Goal: Transaction & Acquisition: Download file/media

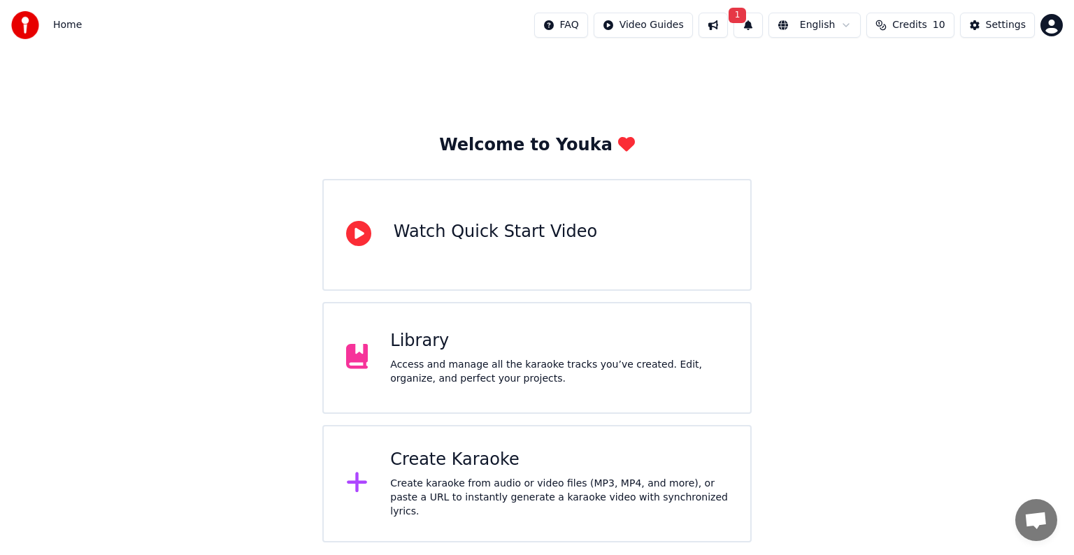
click at [496, 347] on div "Library" at bounding box center [559, 341] width 338 height 22
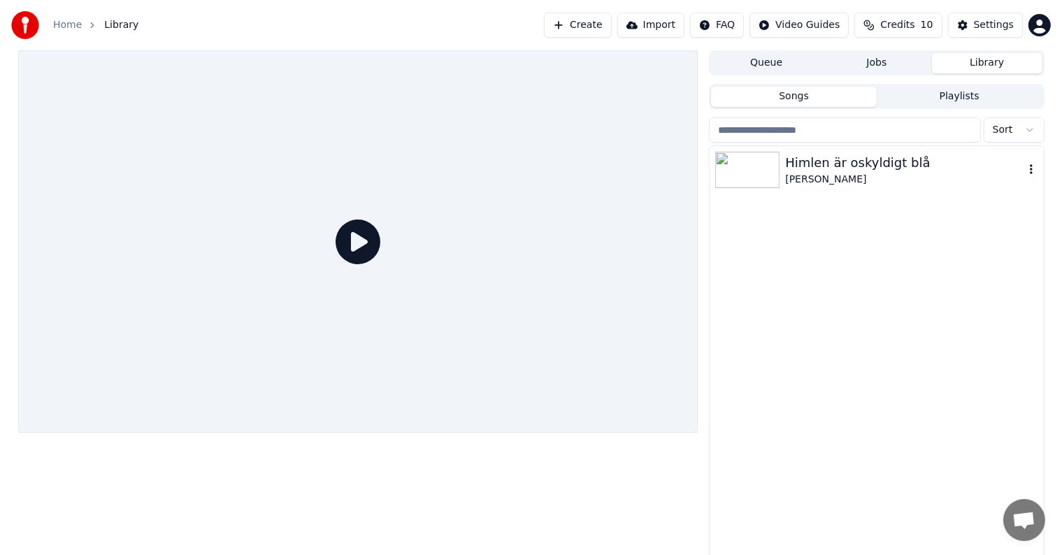
click at [872, 163] on div "Himlen är oskyldigt blå" at bounding box center [904, 163] width 238 height 20
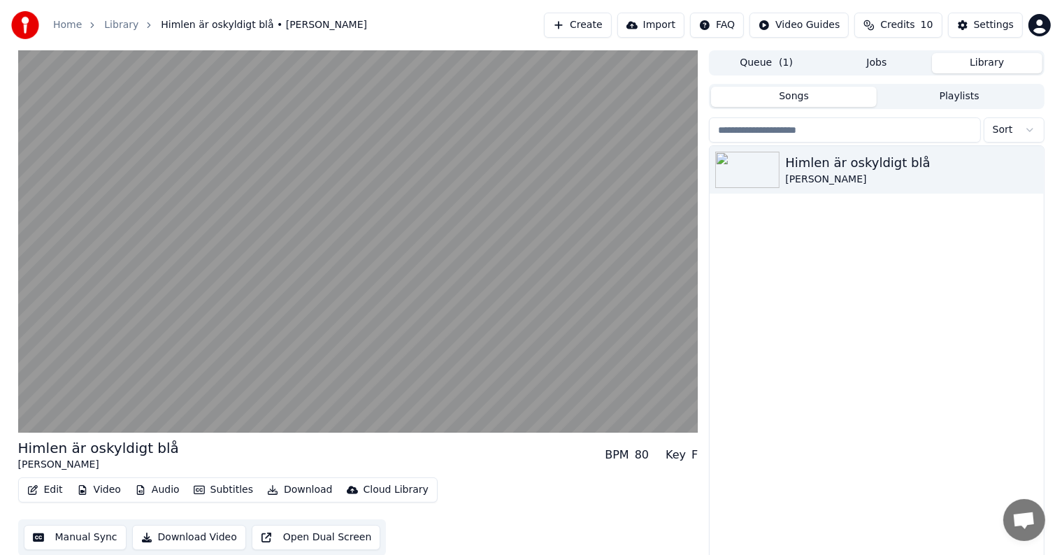
click at [157, 535] on button "Download Video" at bounding box center [189, 537] width 114 height 25
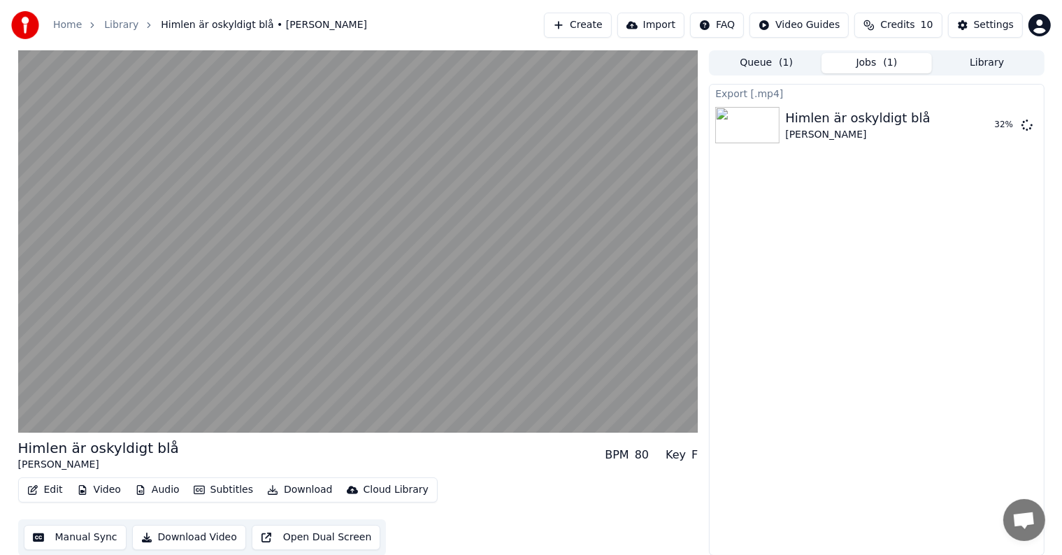
click at [187, 537] on button "Download Video" at bounding box center [189, 537] width 114 height 25
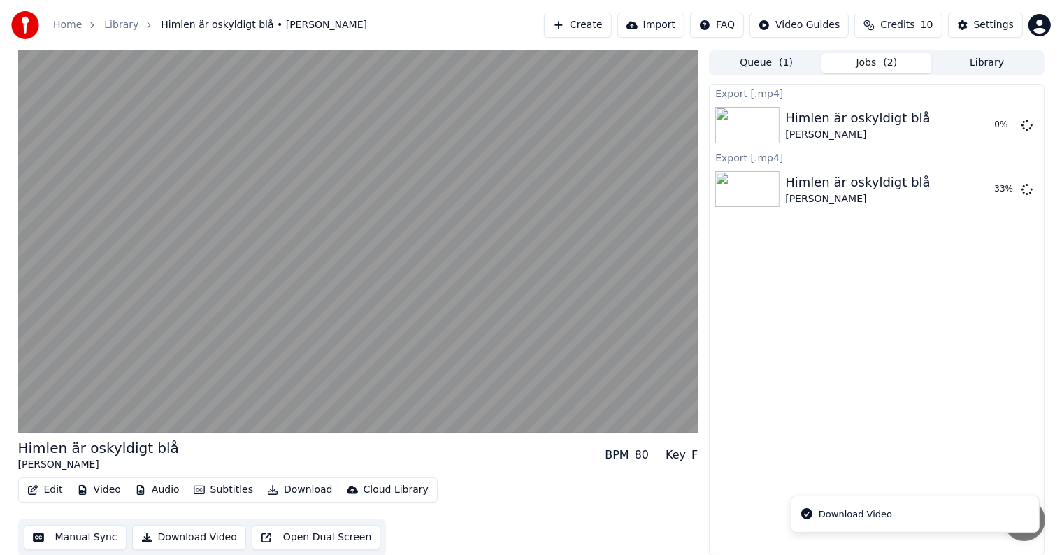
click at [865, 519] on div "Download Video" at bounding box center [854, 514] width 73 height 14
click at [944, 184] on div "Himlen är oskyldigt blå [PERSON_NAME]" at bounding box center [875, 190] width 181 height 34
click at [1028, 124] on icon at bounding box center [1026, 124] width 11 height 11
click at [990, 189] on button "Show" at bounding box center [990, 189] width 50 height 25
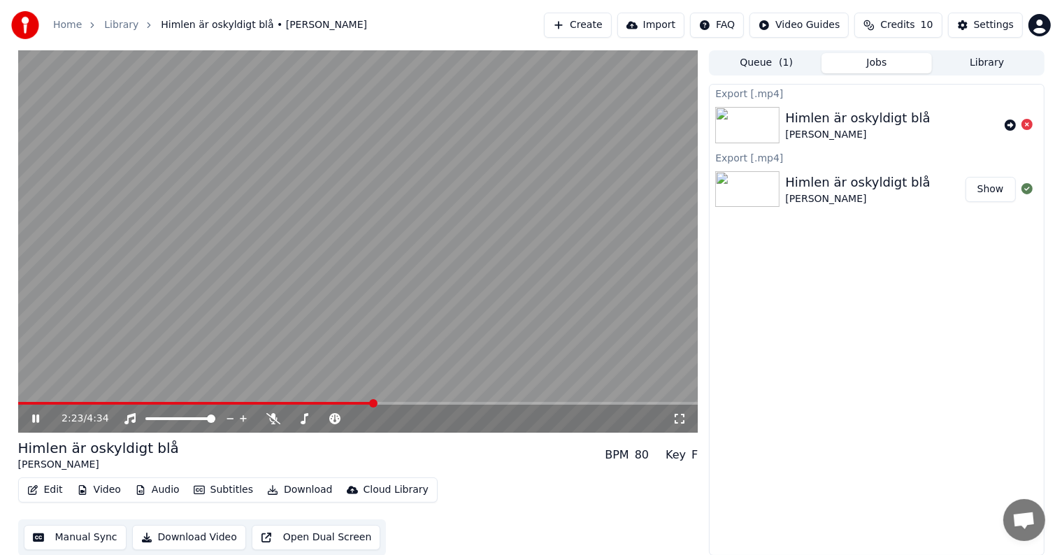
click at [60, 282] on video at bounding box center [358, 241] width 680 height 382
